Goal: Find specific page/section: Find specific page/section

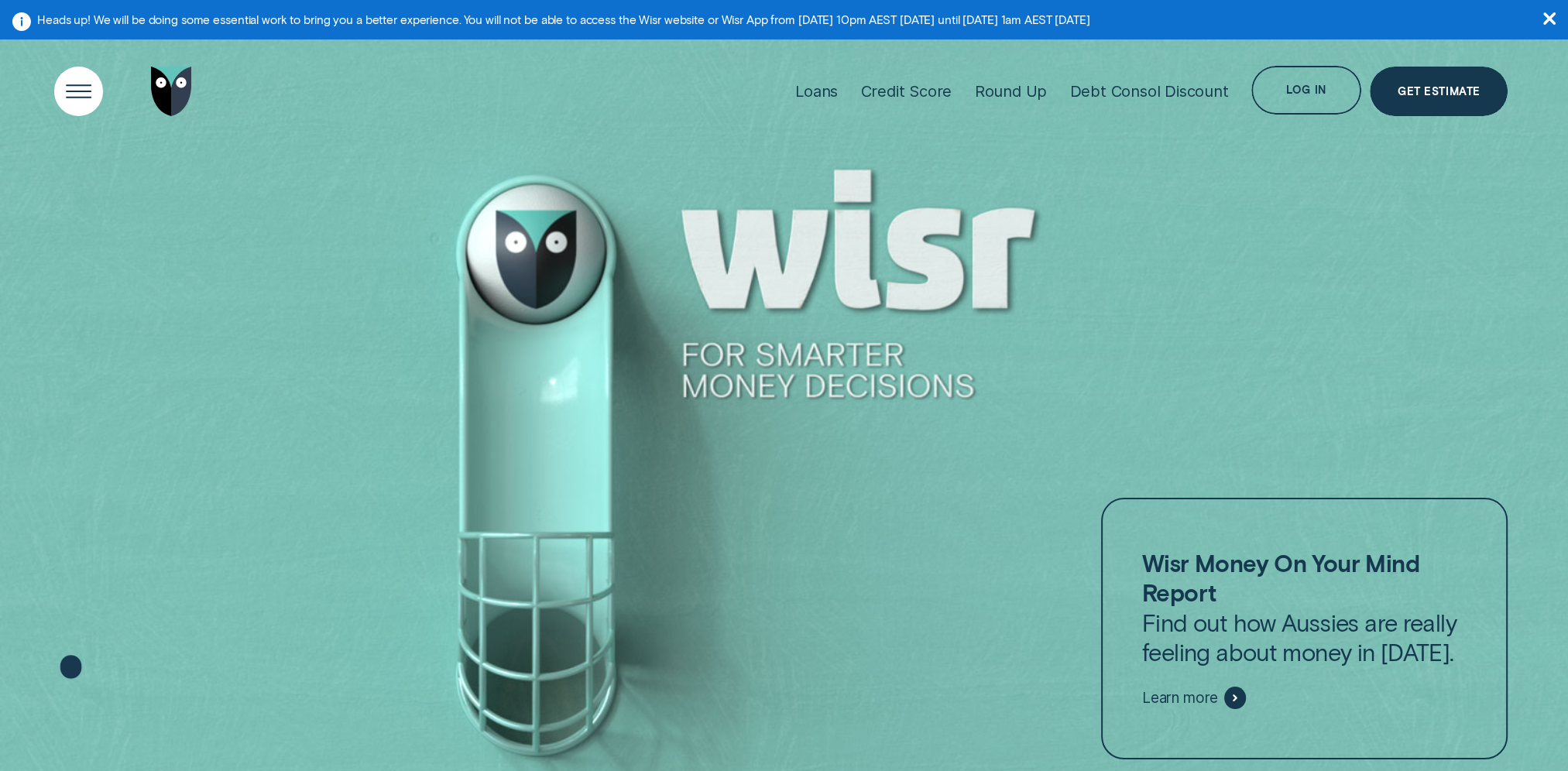
click at [52, 85] on div "Open Menu" at bounding box center [78, 91] width 69 height 69
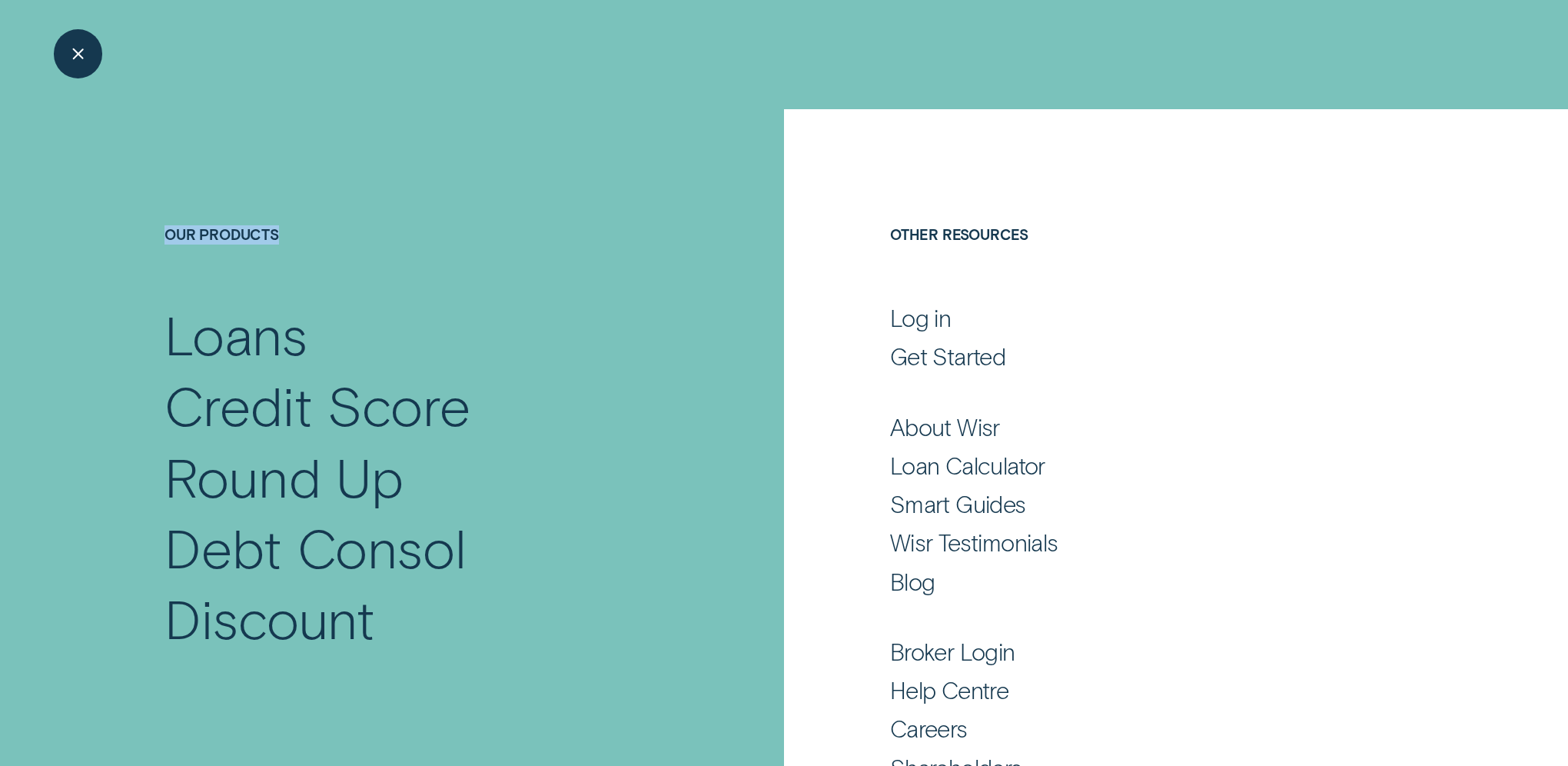
drag, startPoint x: 52, startPoint y: 85, endPoint x: 671, endPoint y: 283, distance: 649.9
click at [74, 41] on div "Close Menu" at bounding box center [77, 54] width 69 height 69
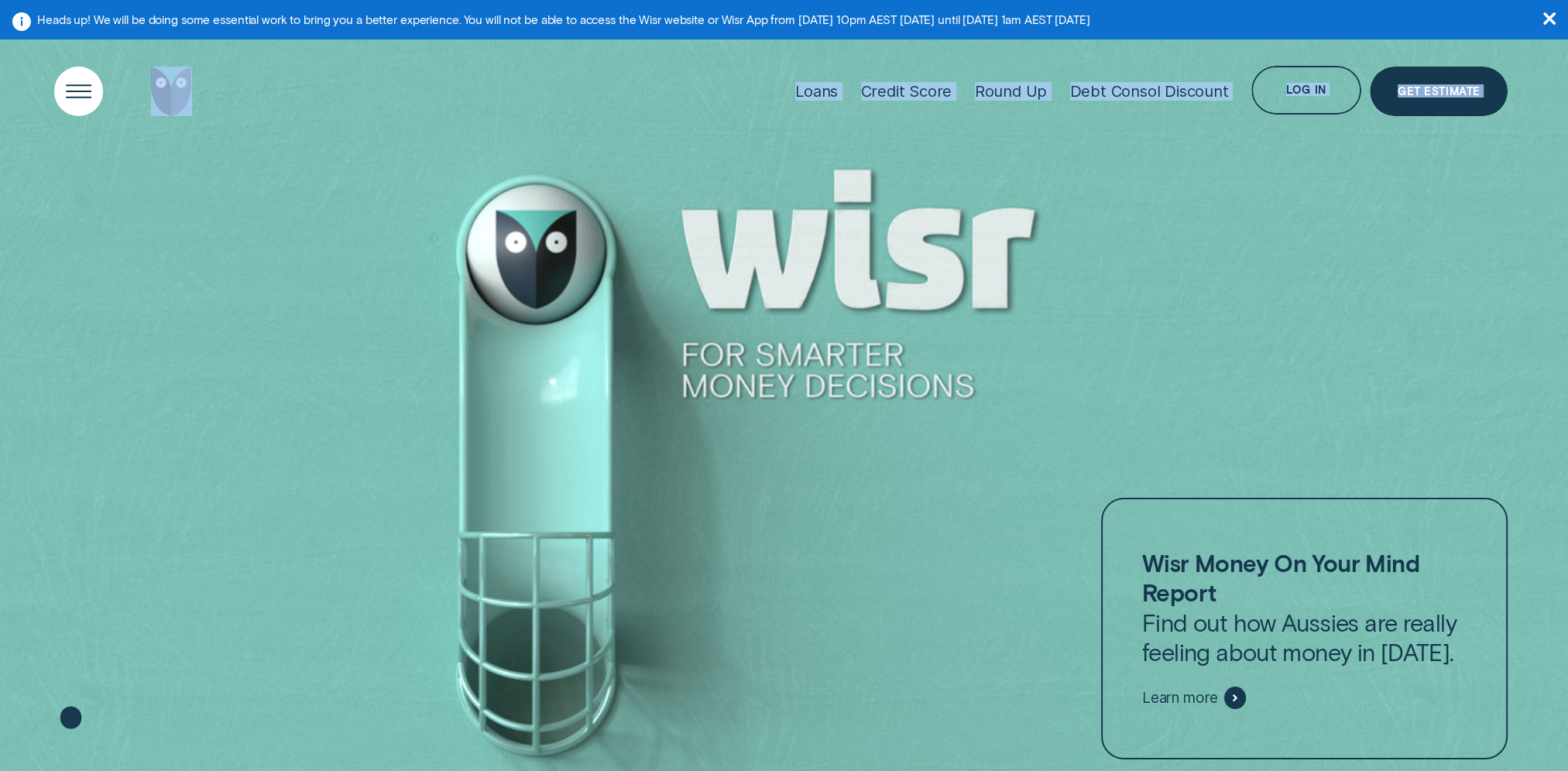
click at [89, 80] on div "Open Menu" at bounding box center [78, 91] width 69 height 69
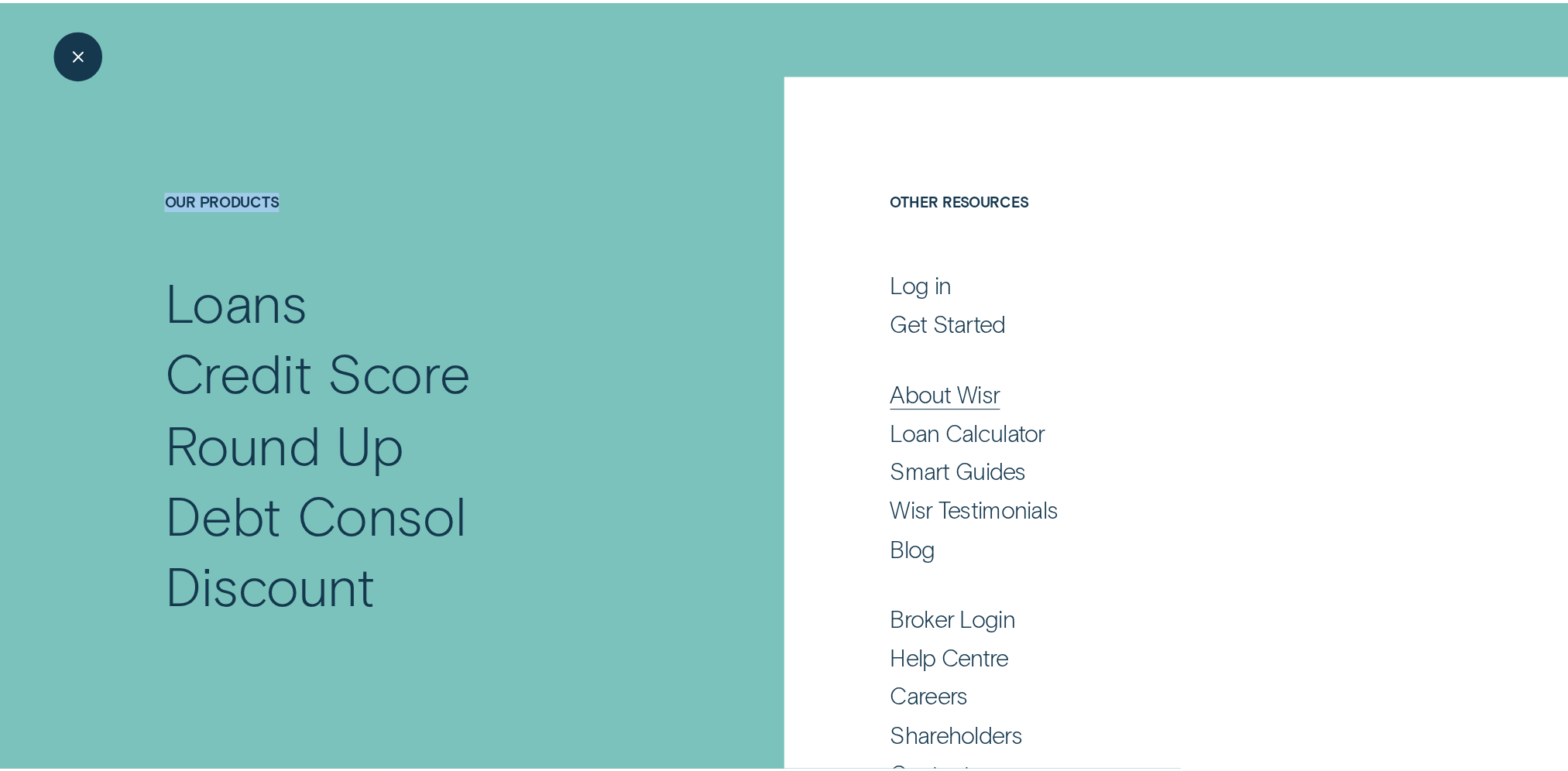
scroll to position [86, 0]
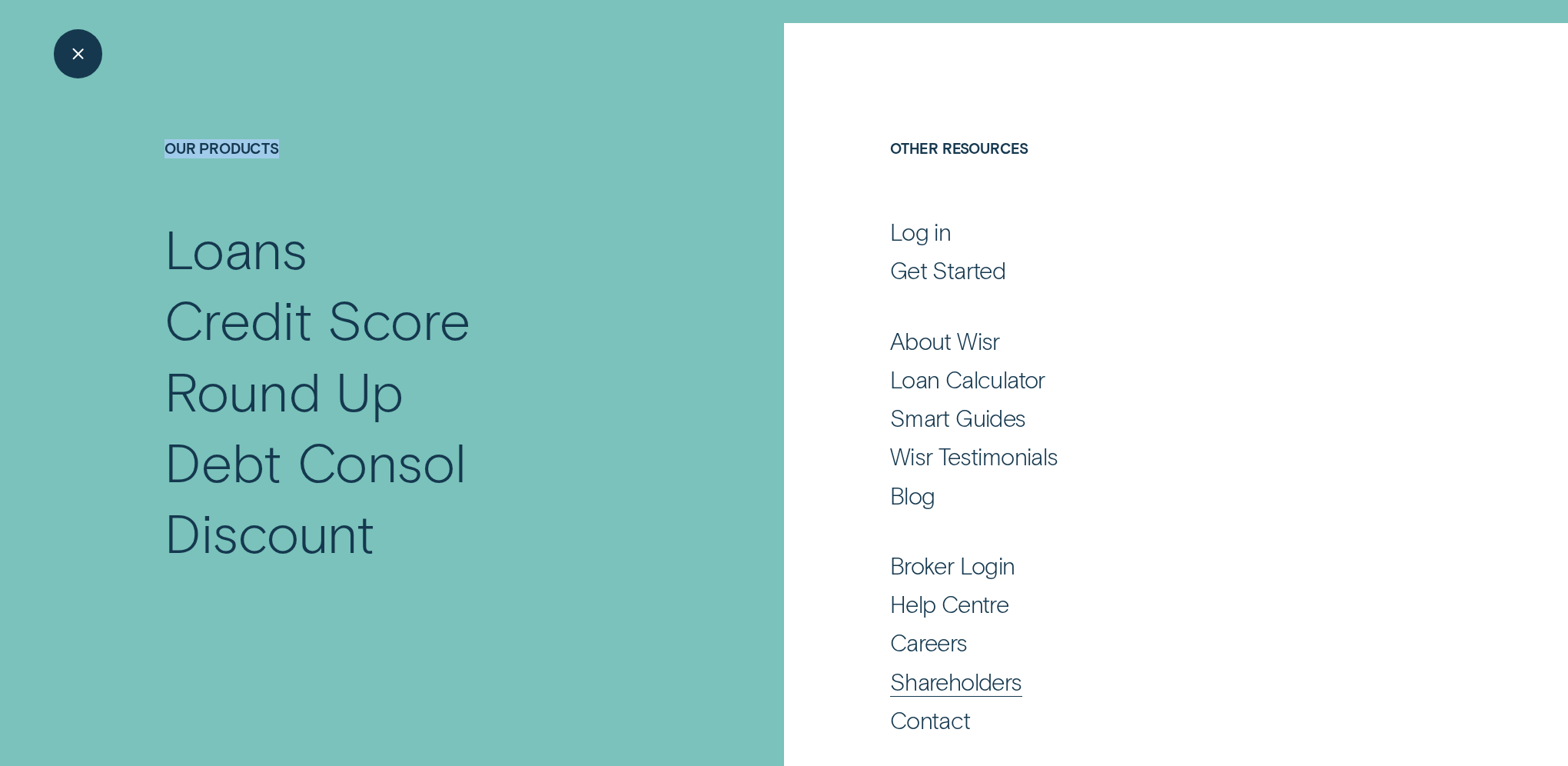
click at [933, 683] on div "Shareholders" at bounding box center [955, 681] width 132 height 29
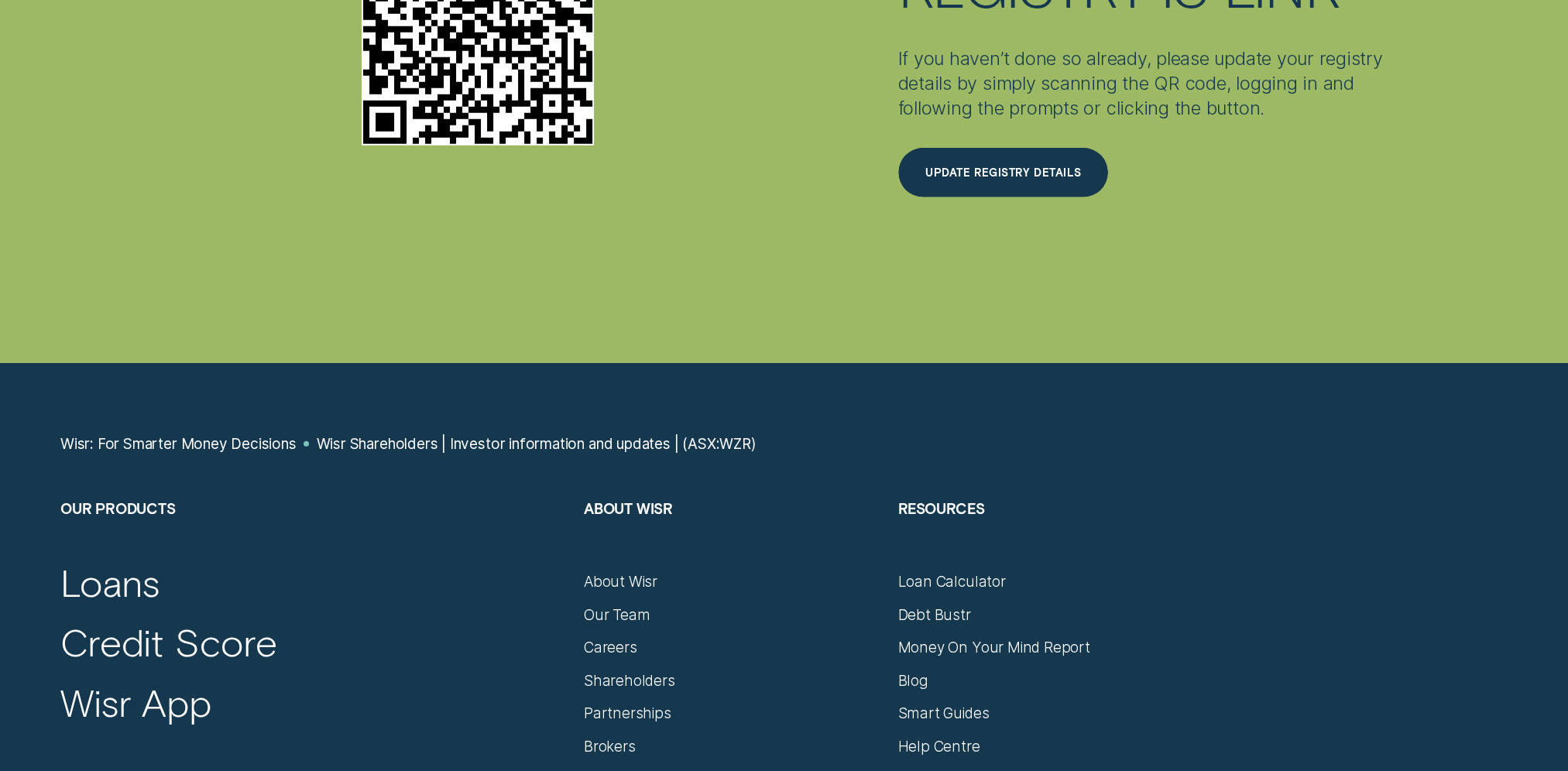
scroll to position [5884, 0]
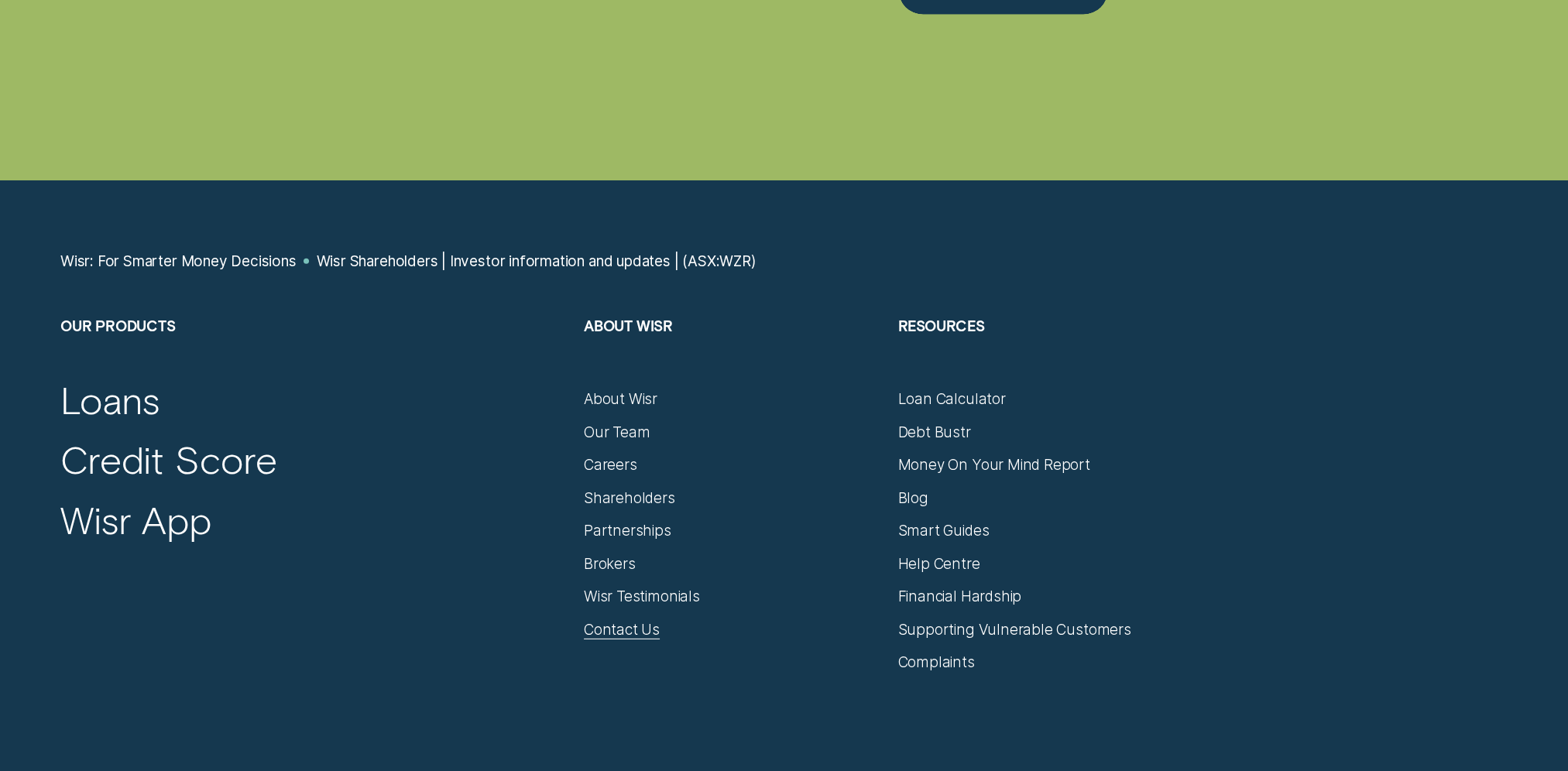
click at [605, 618] on div "Contact Us" at bounding box center [732, 622] width 295 height 32
click at [617, 631] on div "Contact Us" at bounding box center [622, 631] width 76 height 19
